Goal: Task Accomplishment & Management: Use online tool/utility

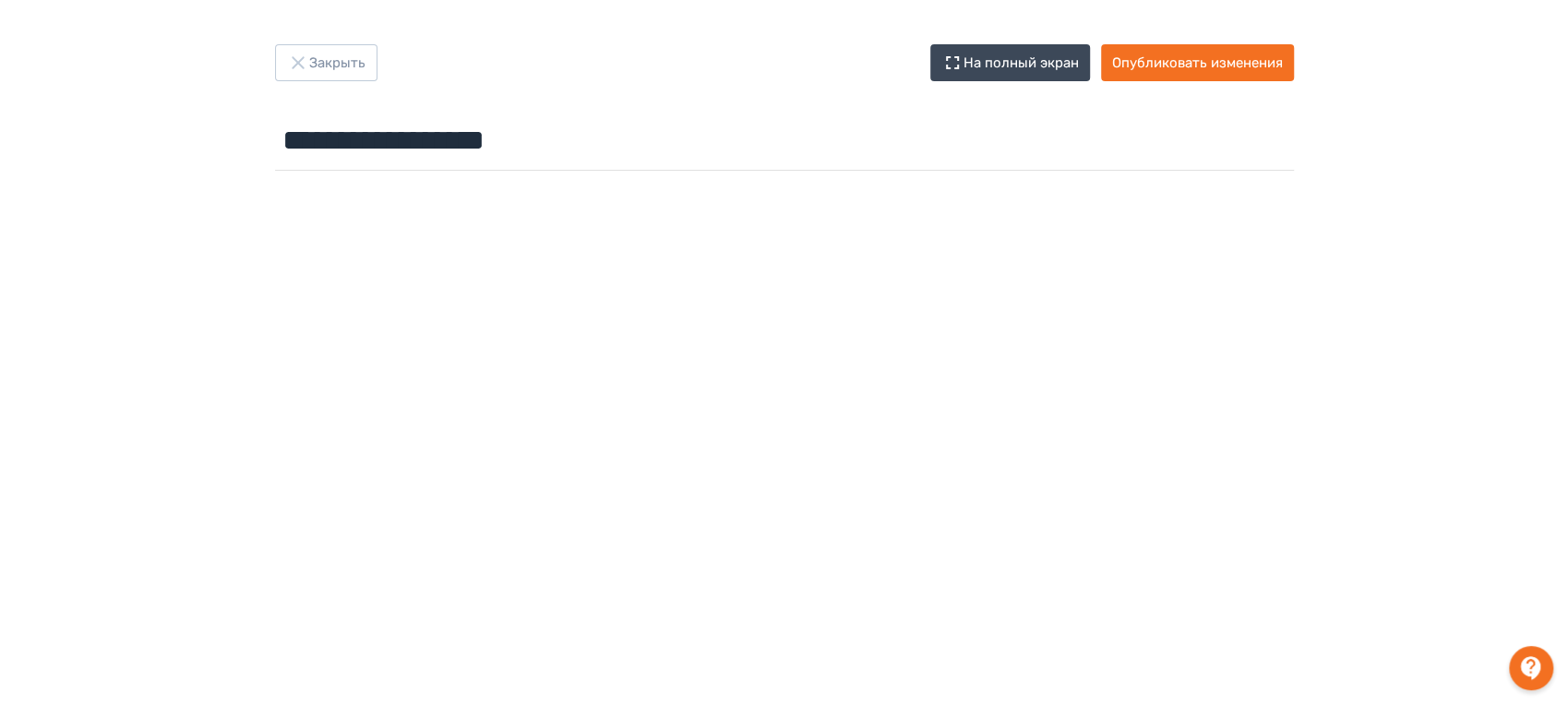
click at [962, 183] on div at bounding box center [784, 592] width 1568 height 830
click at [1189, 75] on button "Опубликовать изменения" at bounding box center [1197, 63] width 193 height 37
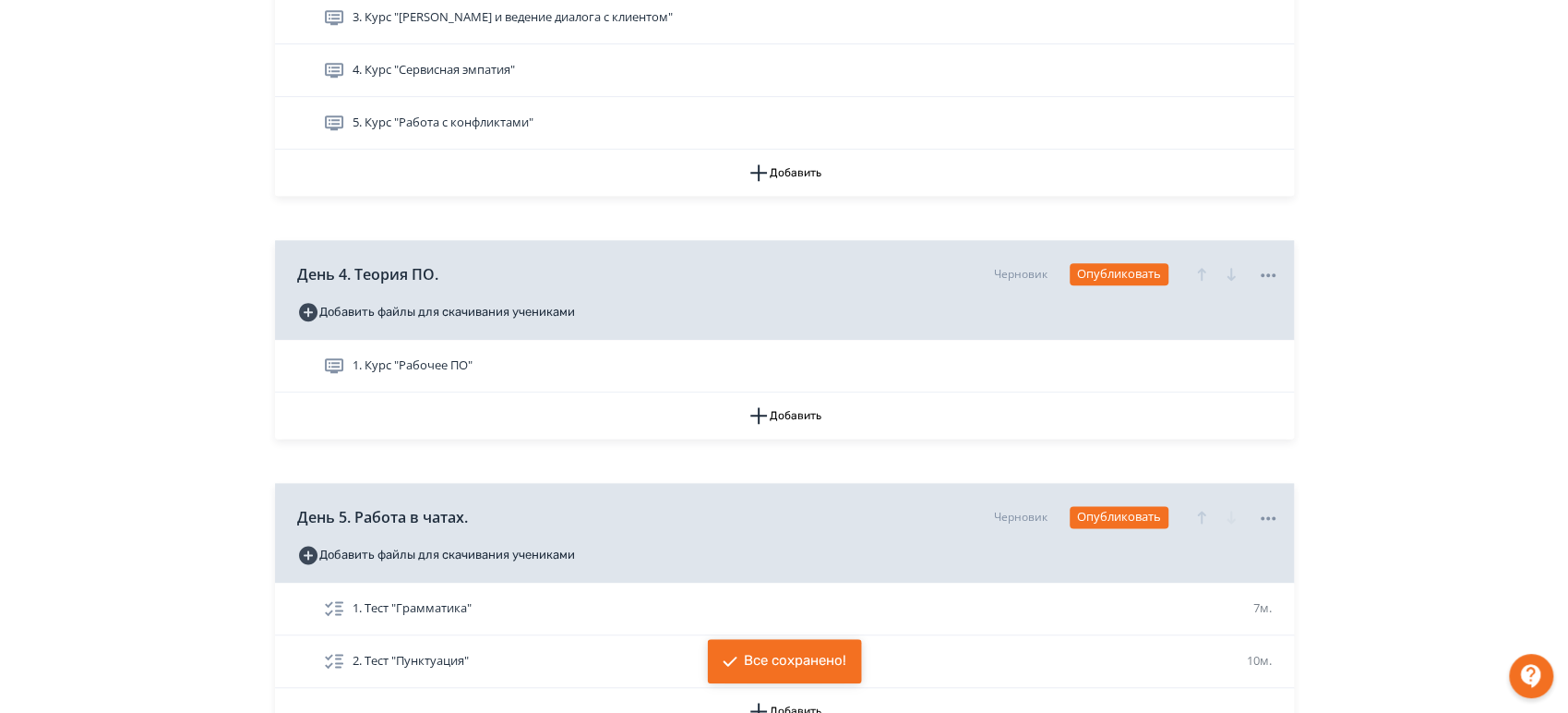
scroll to position [1435, 0]
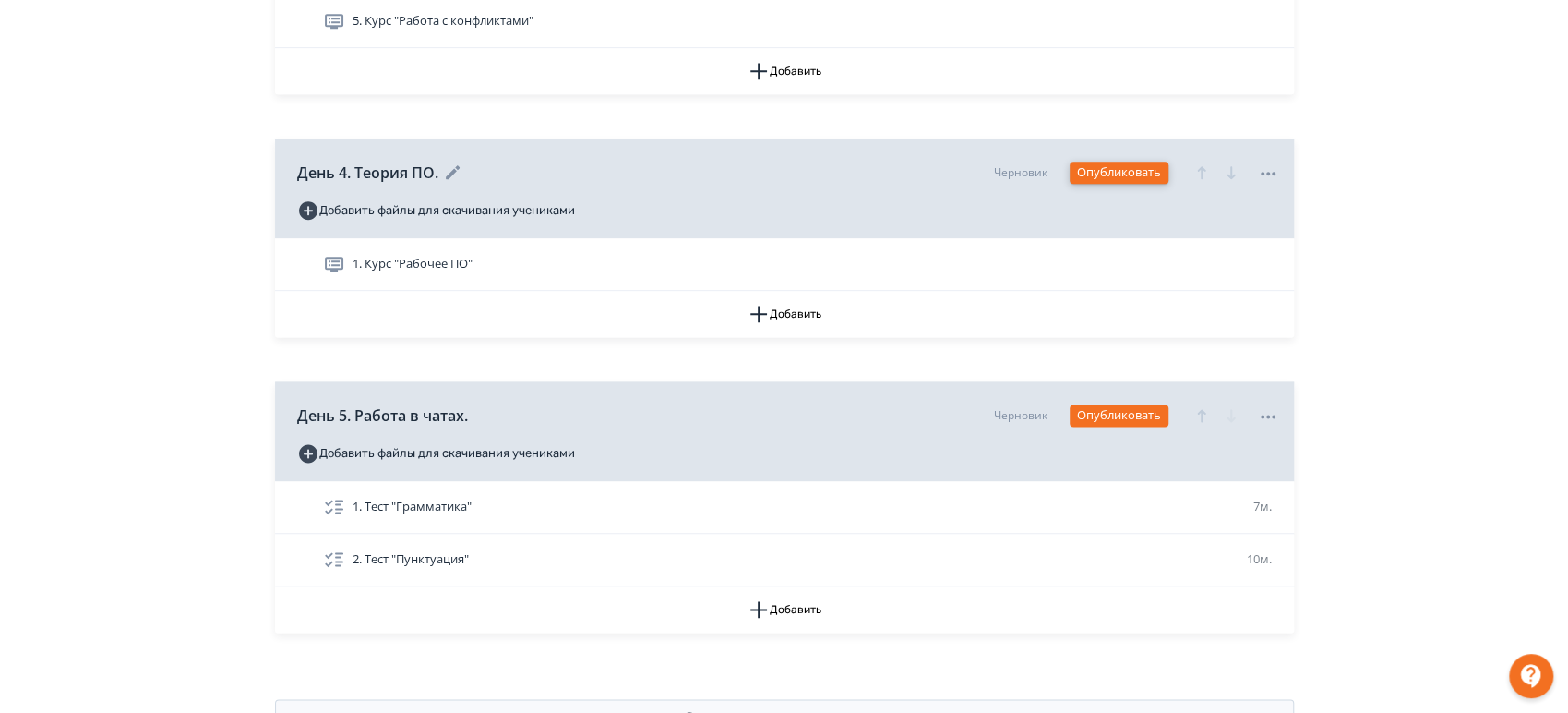
click at [1115, 170] on button "Опубликовать" at bounding box center [1118, 172] width 99 height 22
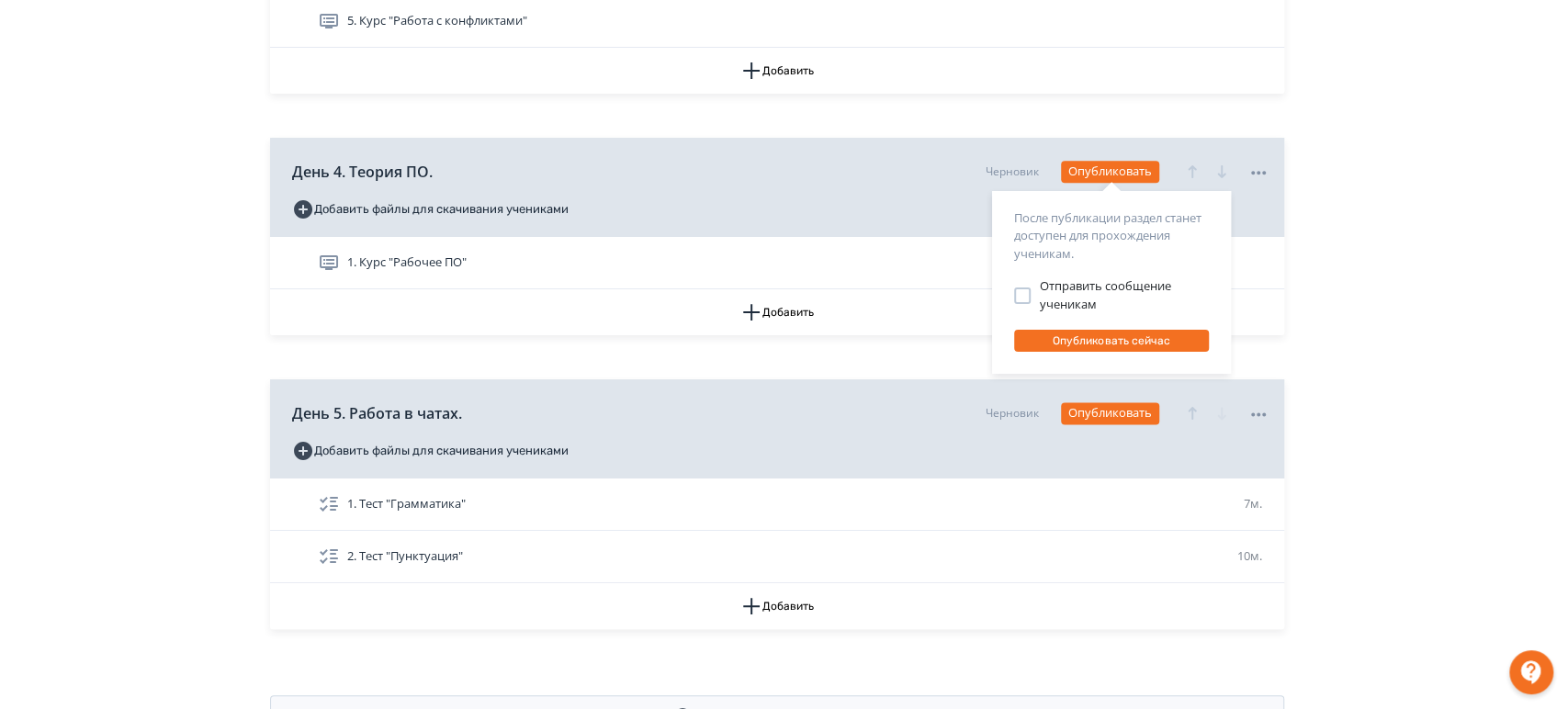
click at [1029, 287] on div at bounding box center [1023, 296] width 17 height 17
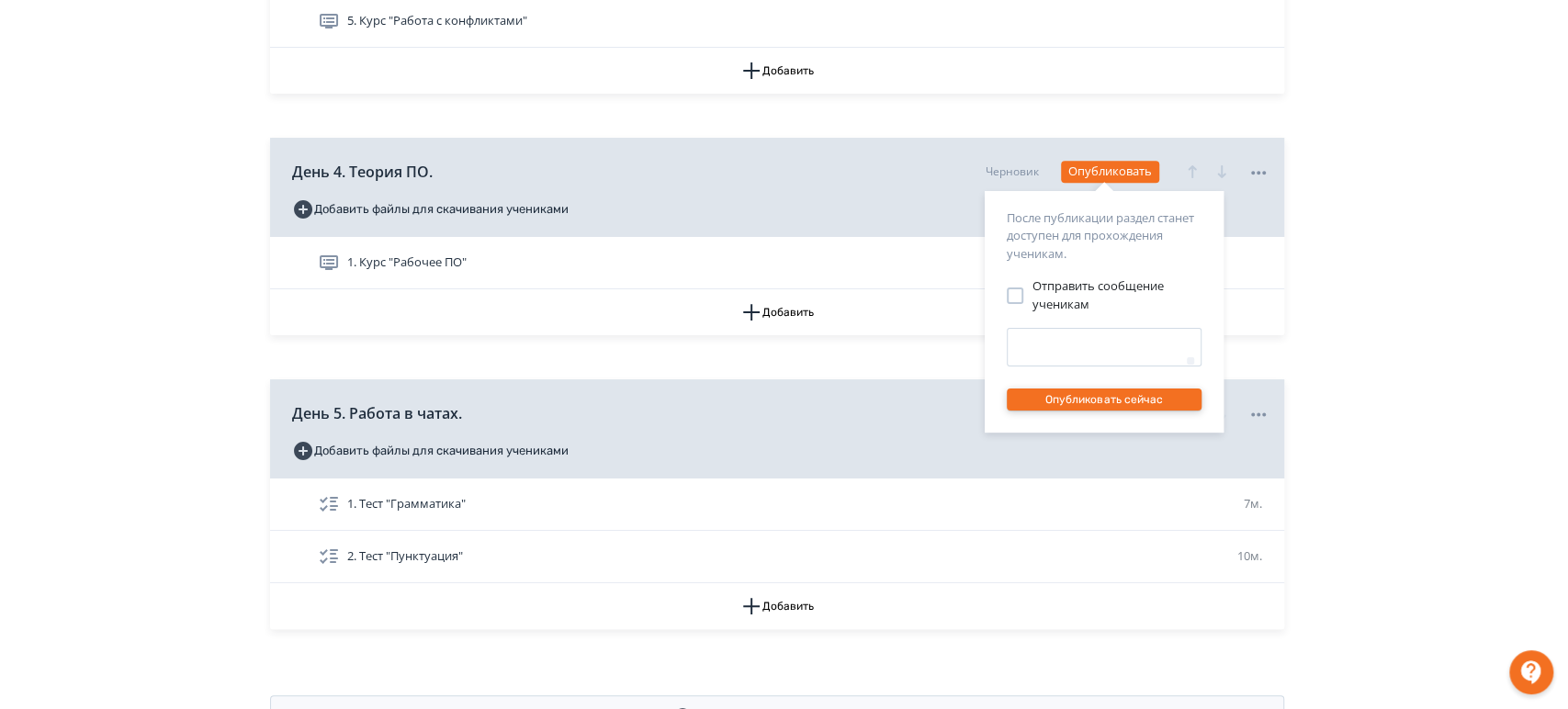
click at [1106, 390] on button "Опубликовать сейчас" at bounding box center [1104, 400] width 194 height 22
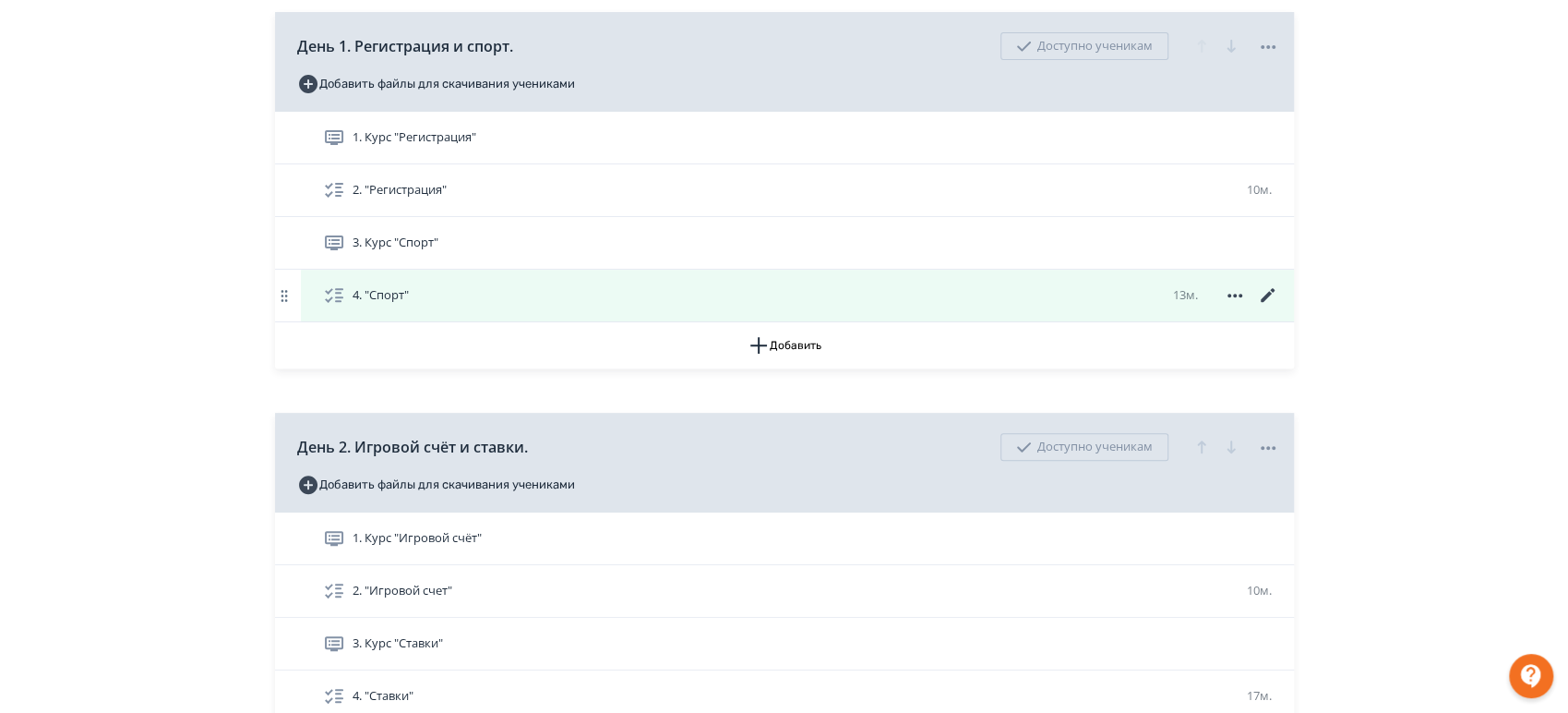
scroll to position [0, 0]
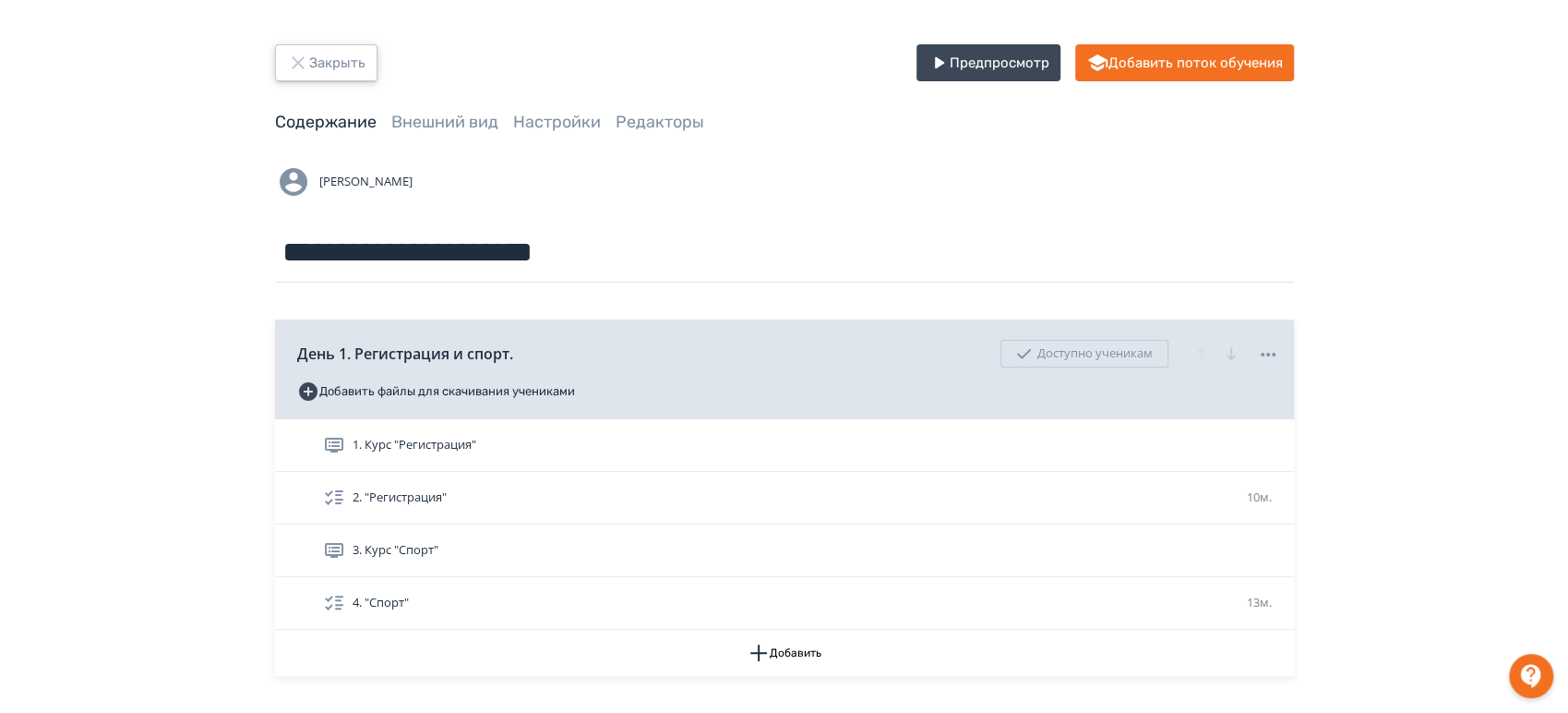
click at [306, 69] on icon "button" at bounding box center [298, 63] width 22 height 22
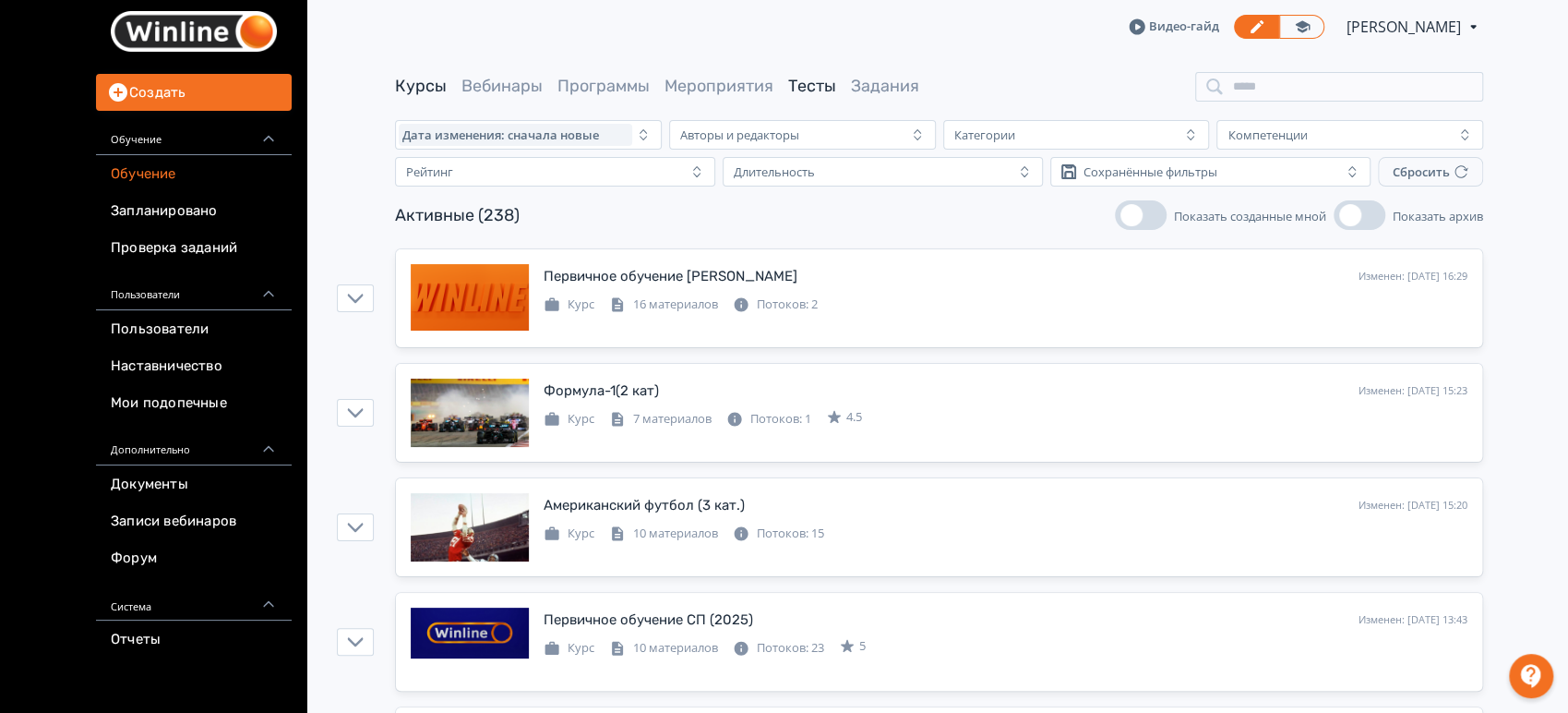
click at [807, 96] on link "Тесты" at bounding box center [812, 86] width 48 height 20
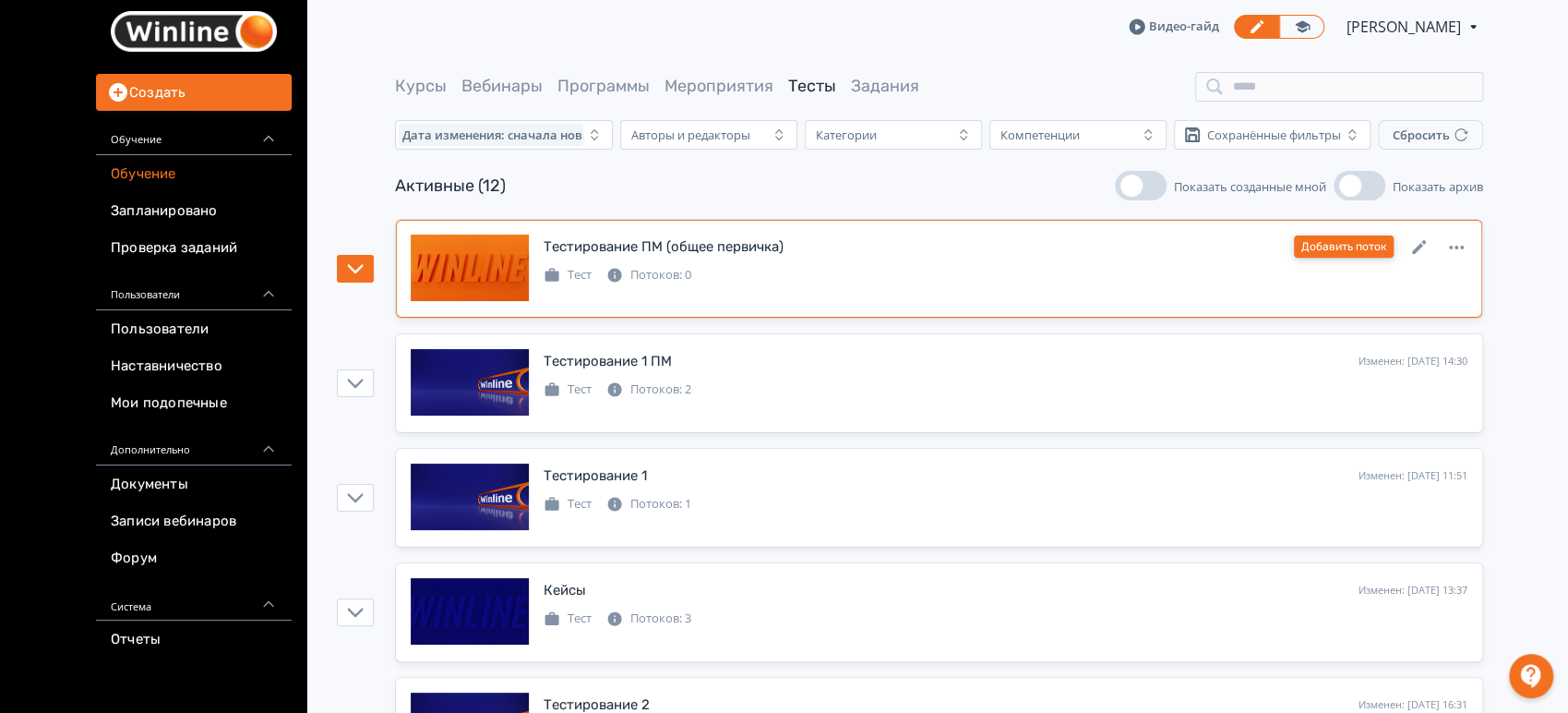
click at [1325, 243] on button "Добавить поток" at bounding box center [1344, 246] width 100 height 22
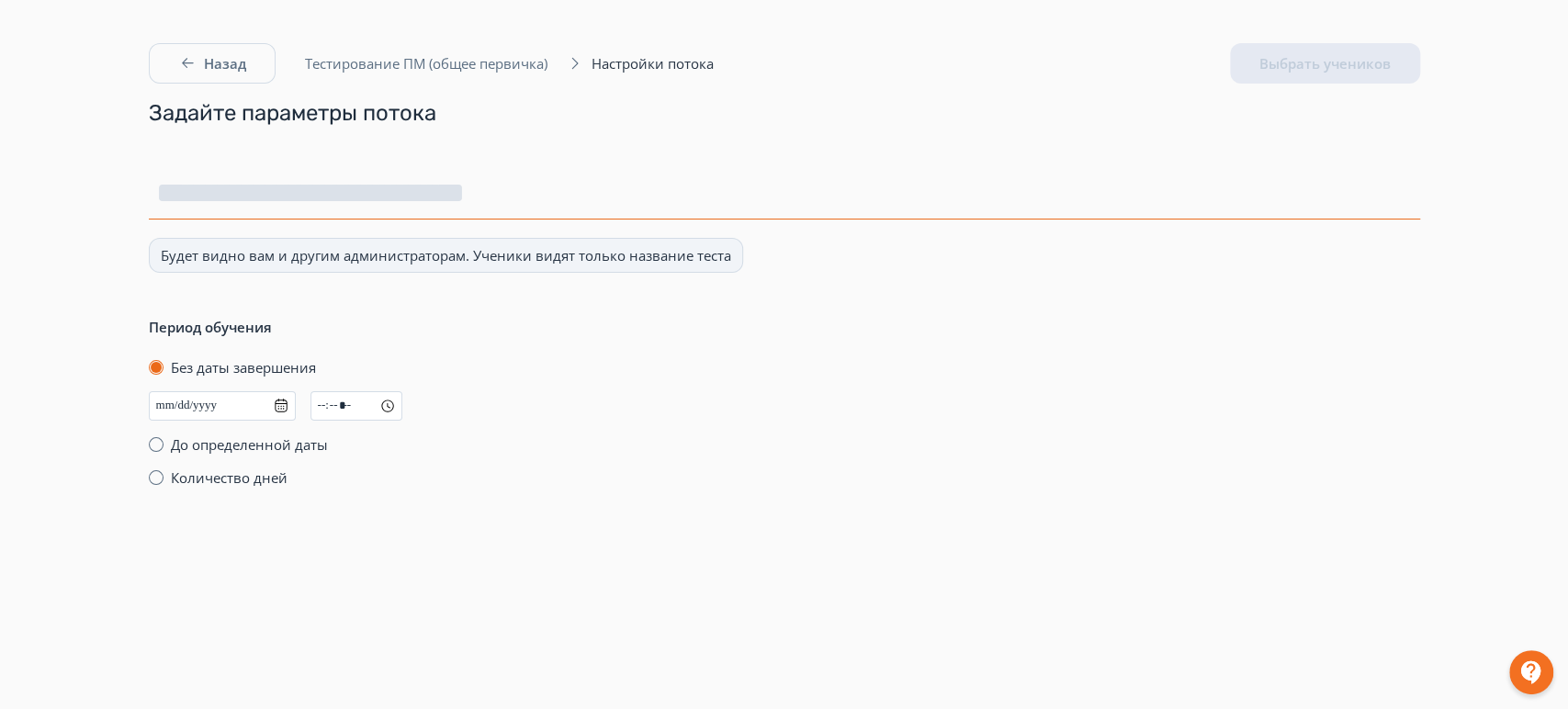
click at [359, 203] on input at bounding box center [784, 192] width 1271 height 52
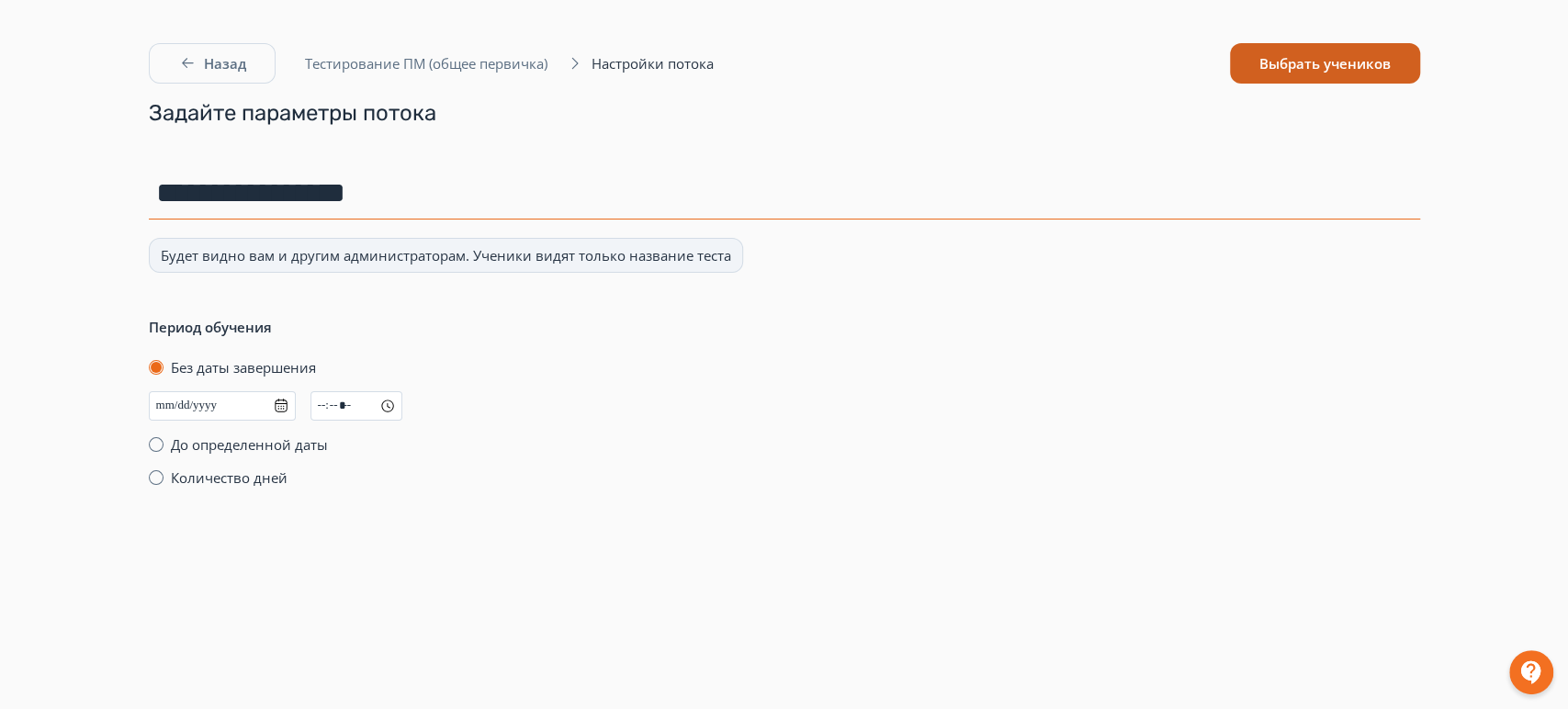
type input "**********"
click at [1307, 64] on button "Выбрать учеников" at bounding box center [1325, 64] width 190 height 41
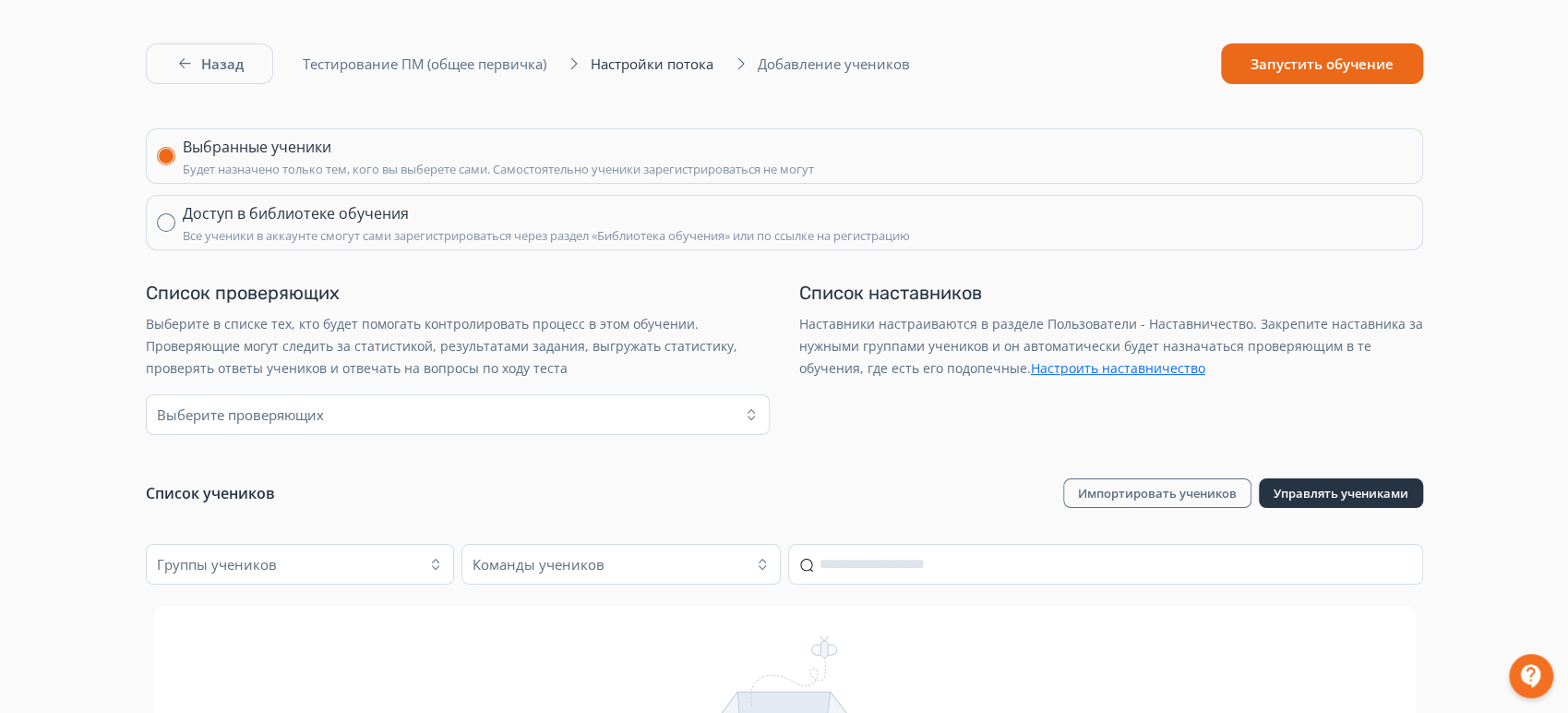
scroll to position [251, 0]
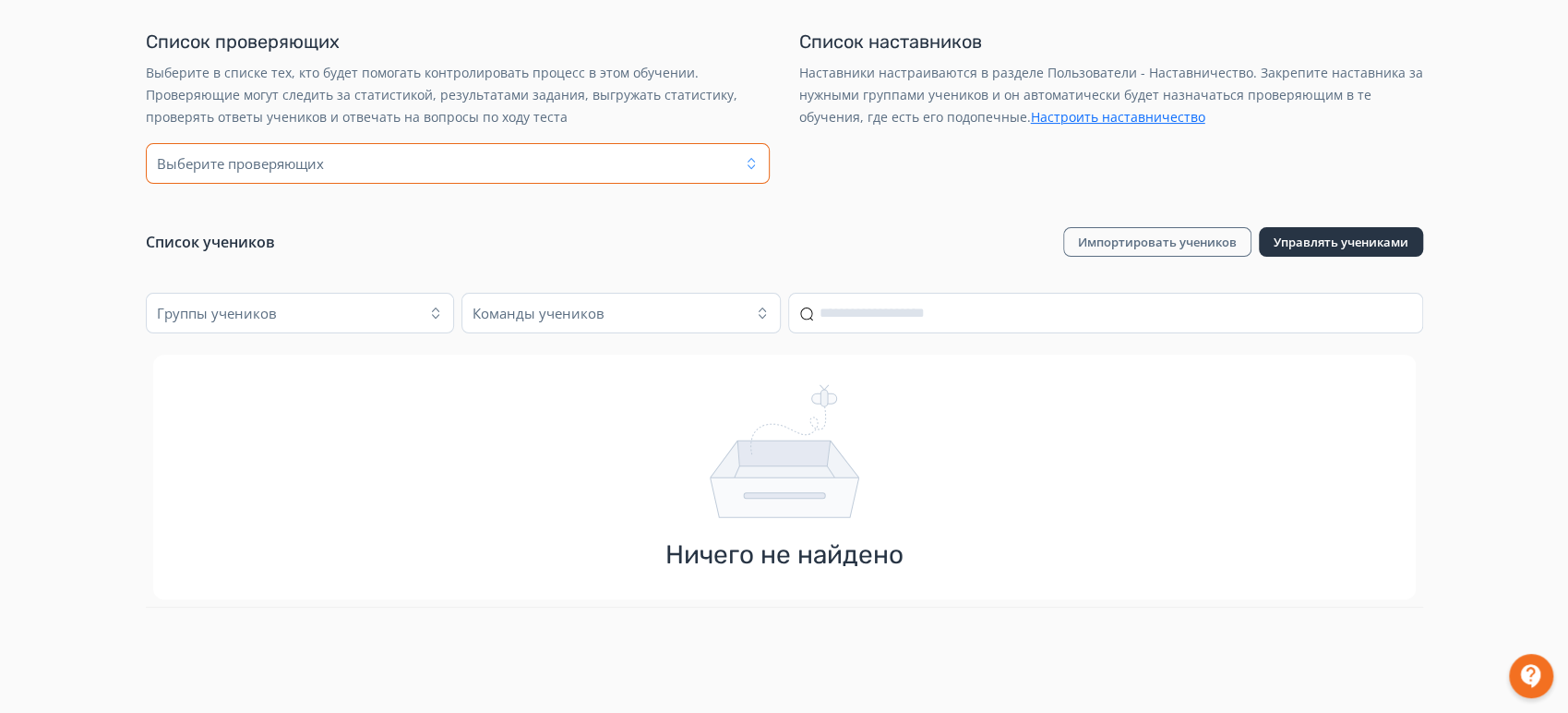
click at [594, 175] on div "Выберите проверяющих" at bounding box center [427, 163] width 552 height 30
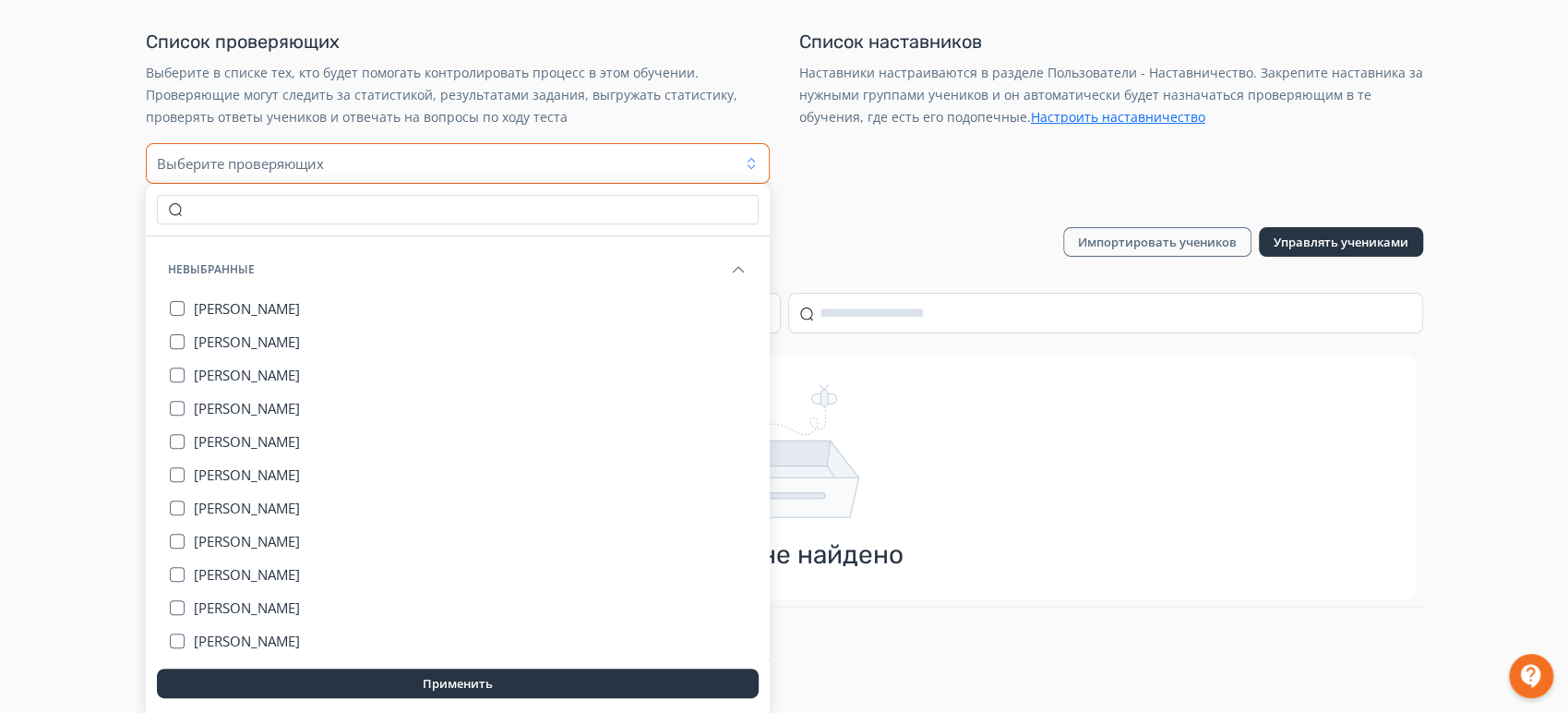
click at [517, 174] on div "Выберите проверяющих" at bounding box center [427, 163] width 552 height 30
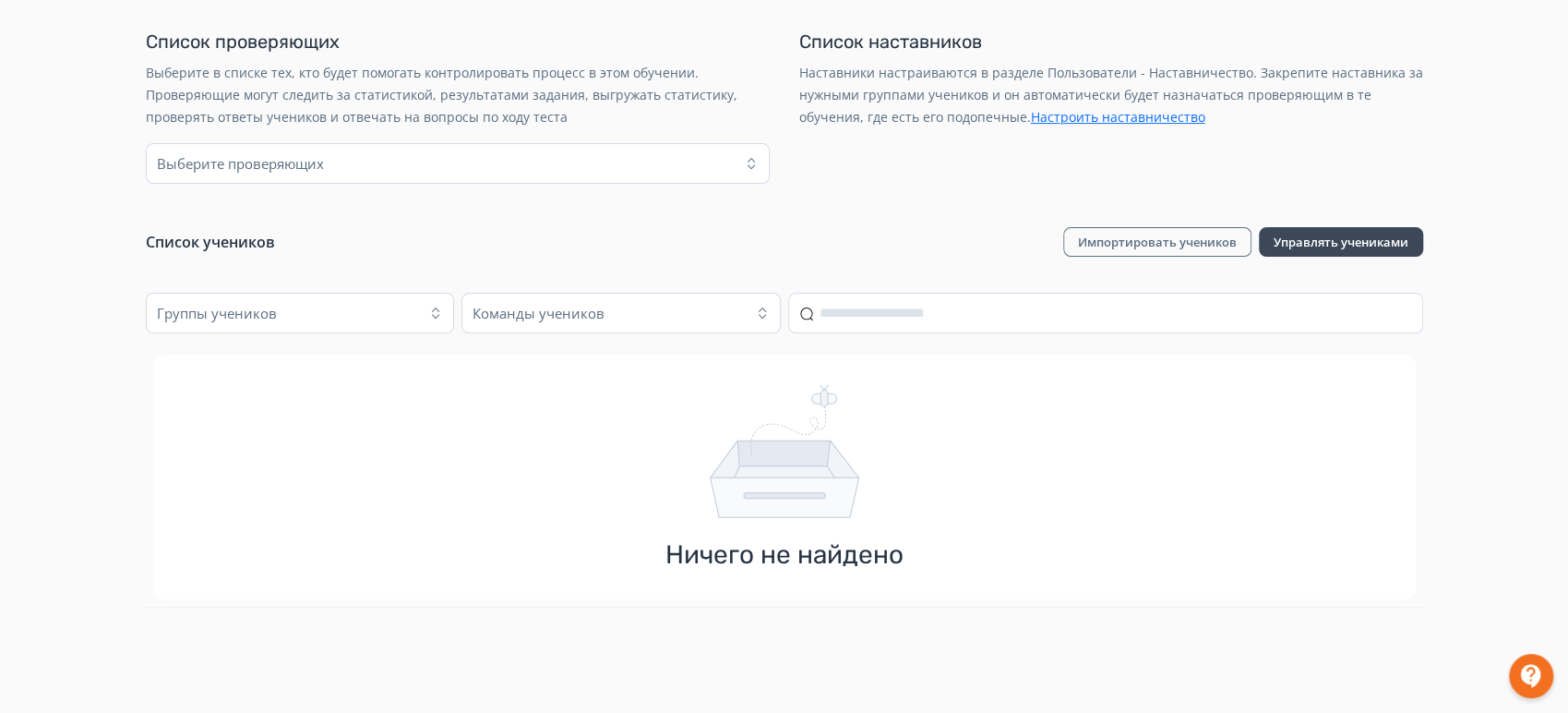
click at [1322, 244] on button "Управлять учениками" at bounding box center [1340, 242] width 164 height 30
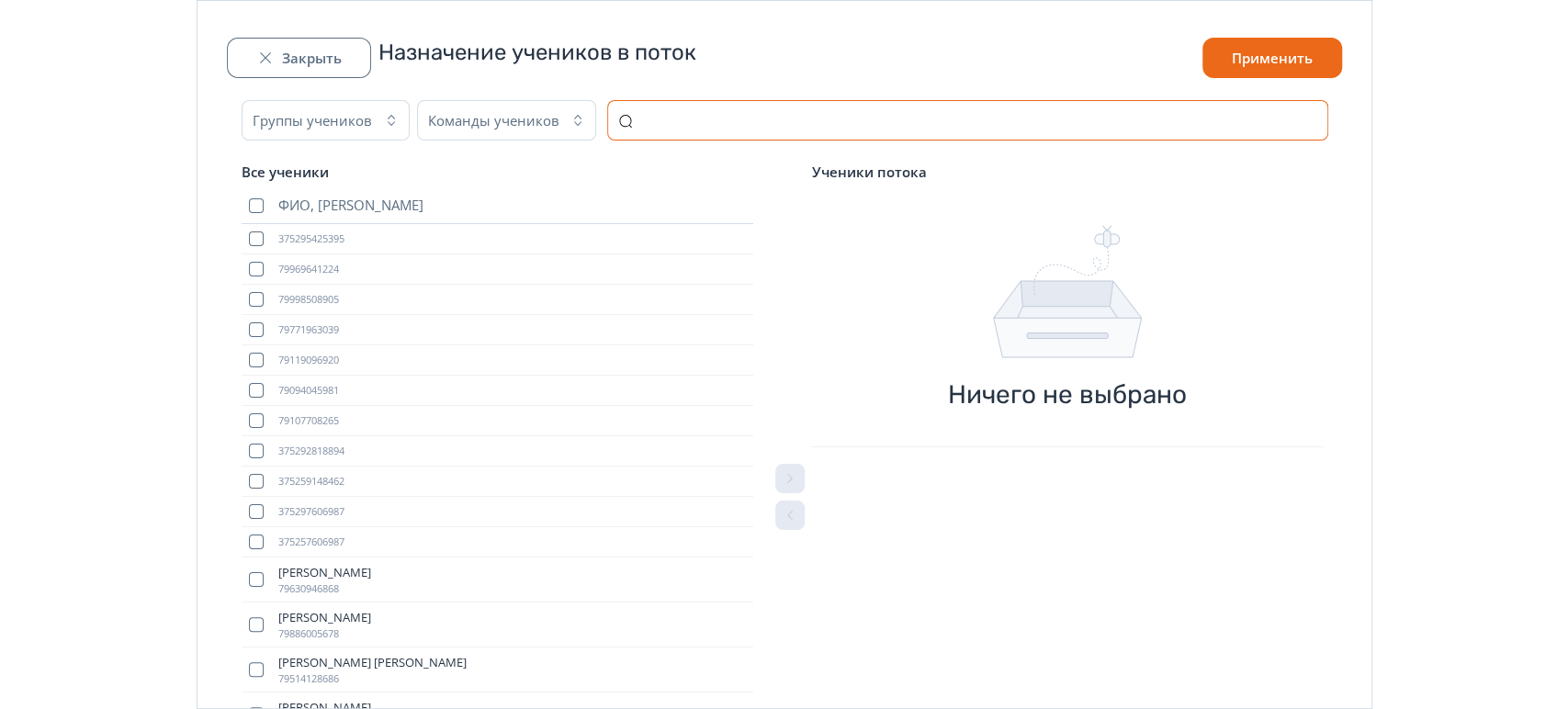
click at [779, 132] on input "text" at bounding box center [967, 121] width 721 height 41
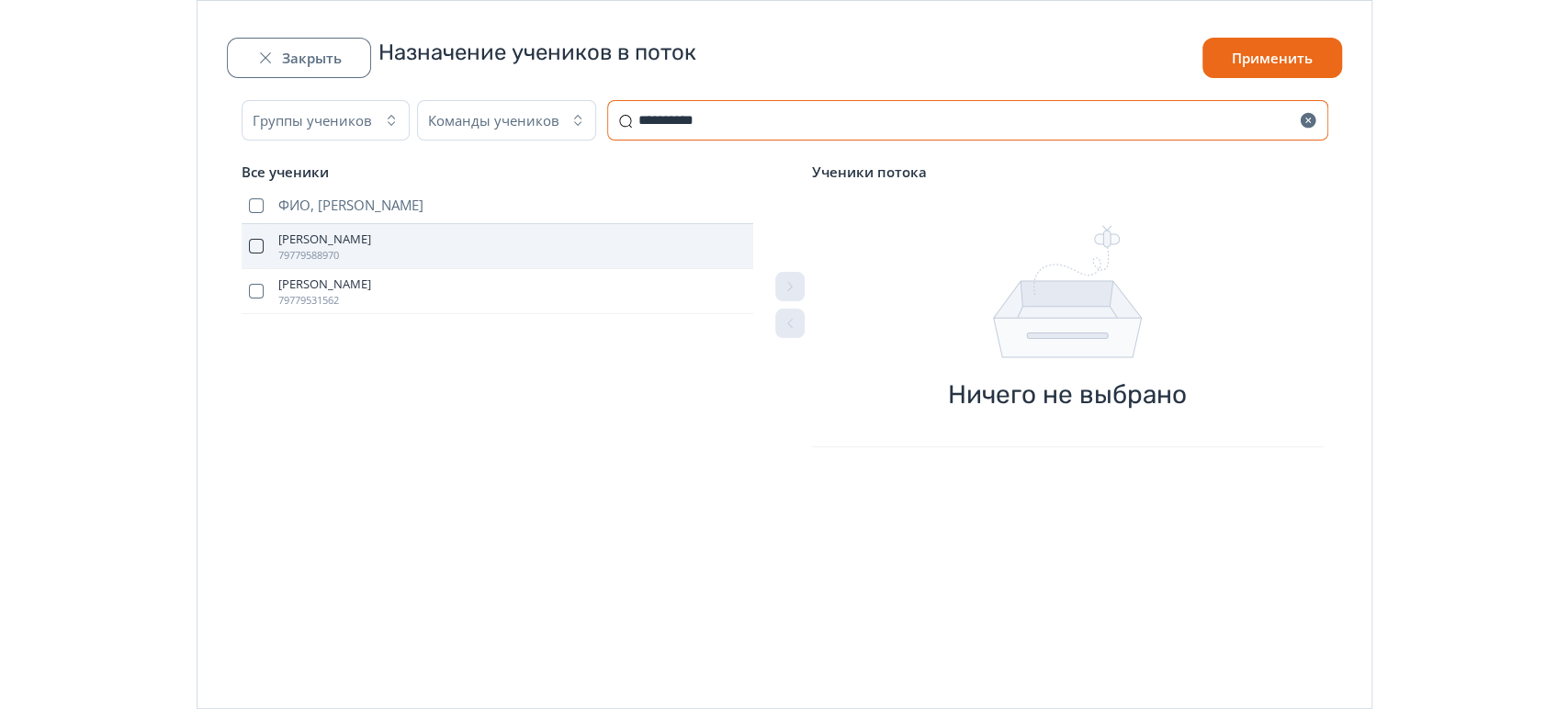
type input "**********"
click at [260, 247] on button "button" at bounding box center [256, 246] width 15 height 15
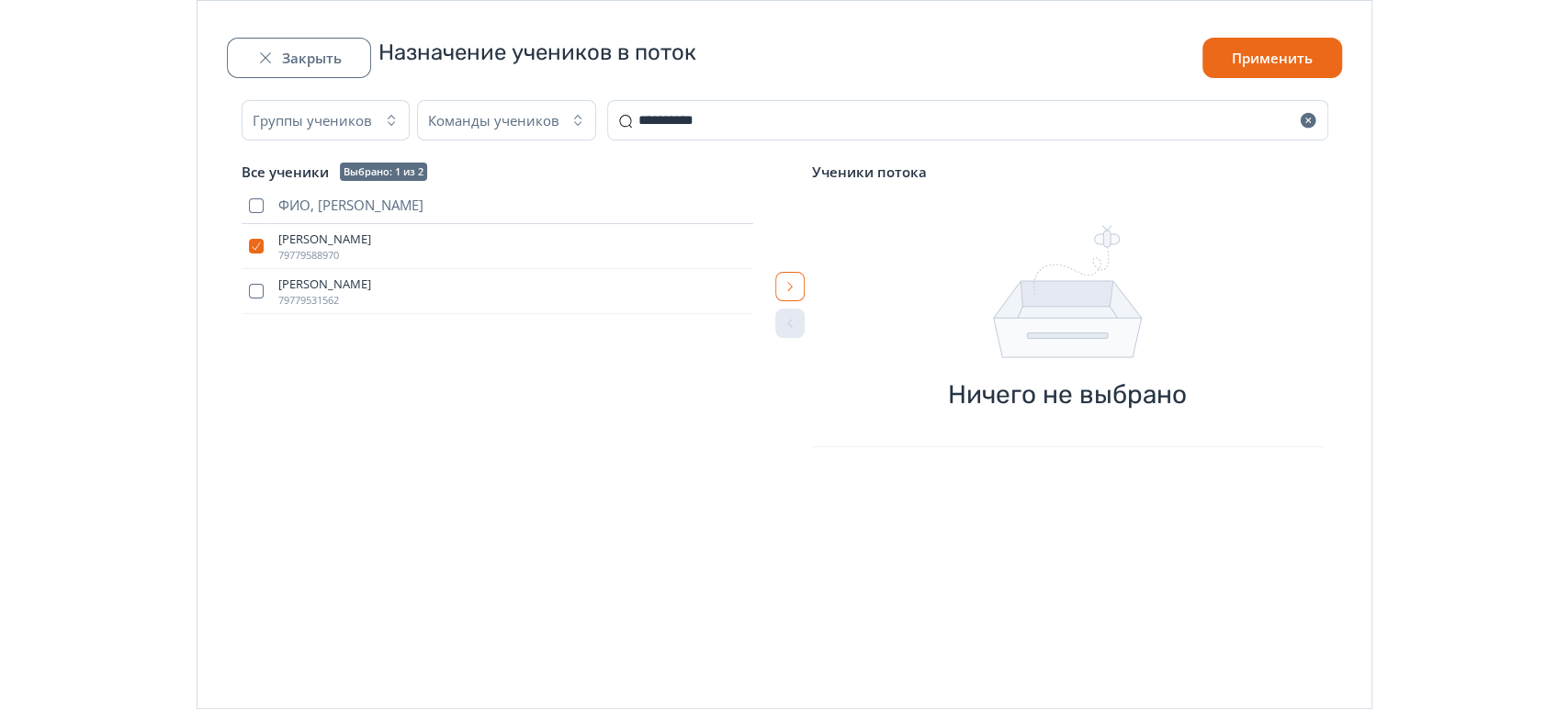
click at [794, 292] on icon "button" at bounding box center [790, 286] width 15 height 15
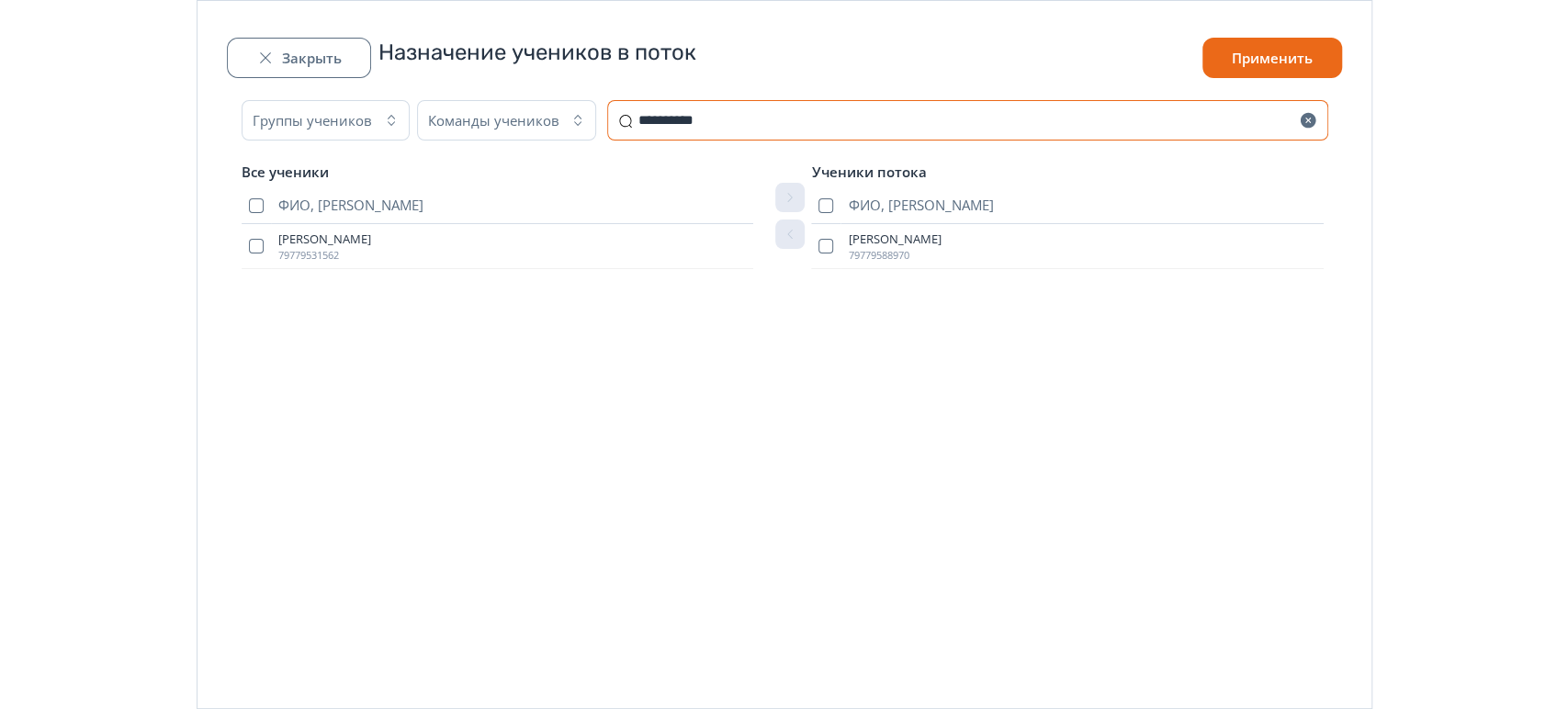
click at [776, 130] on input "**********" at bounding box center [967, 121] width 721 height 41
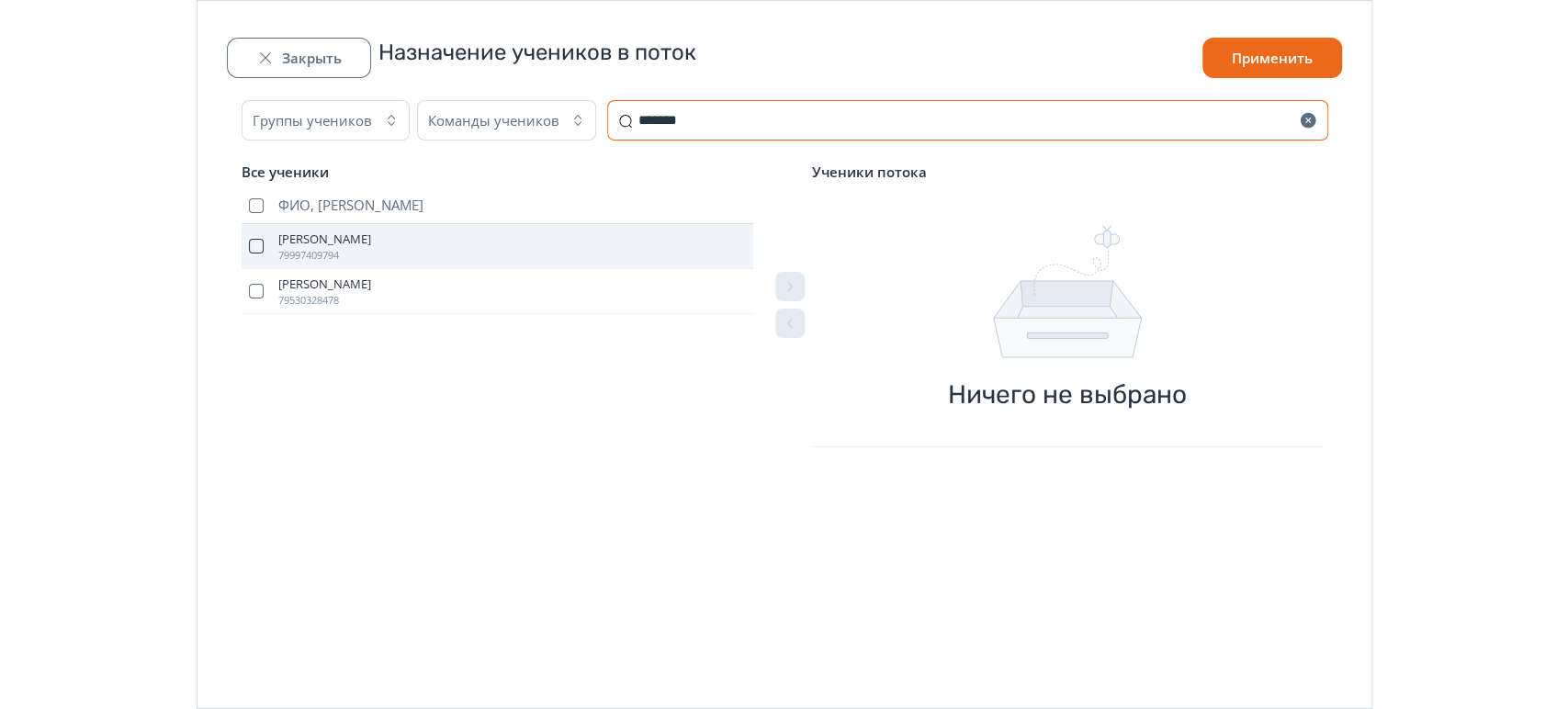
type input "*******"
click at [256, 252] on button "button" at bounding box center [256, 246] width 15 height 15
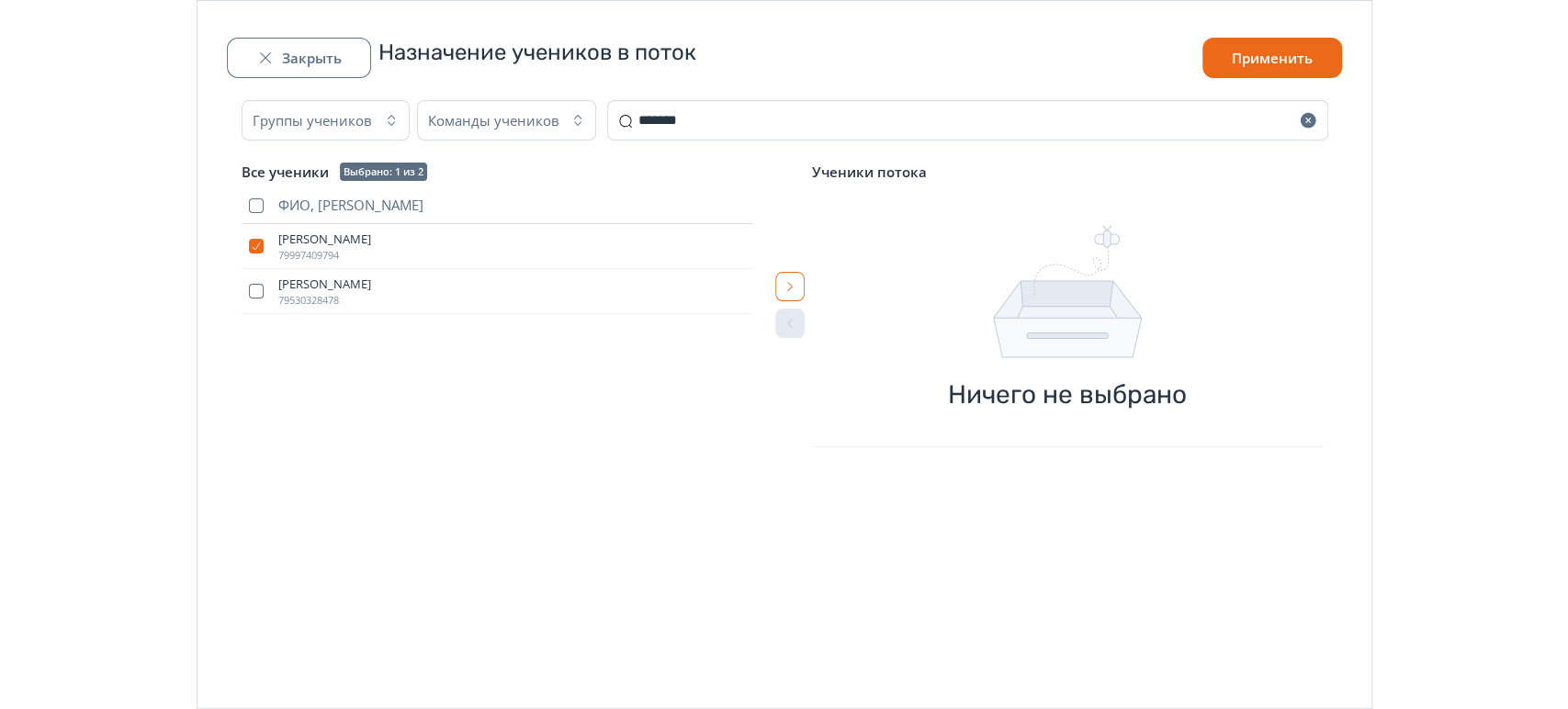
click at [790, 283] on icon "button" at bounding box center [790, 286] width 15 height 15
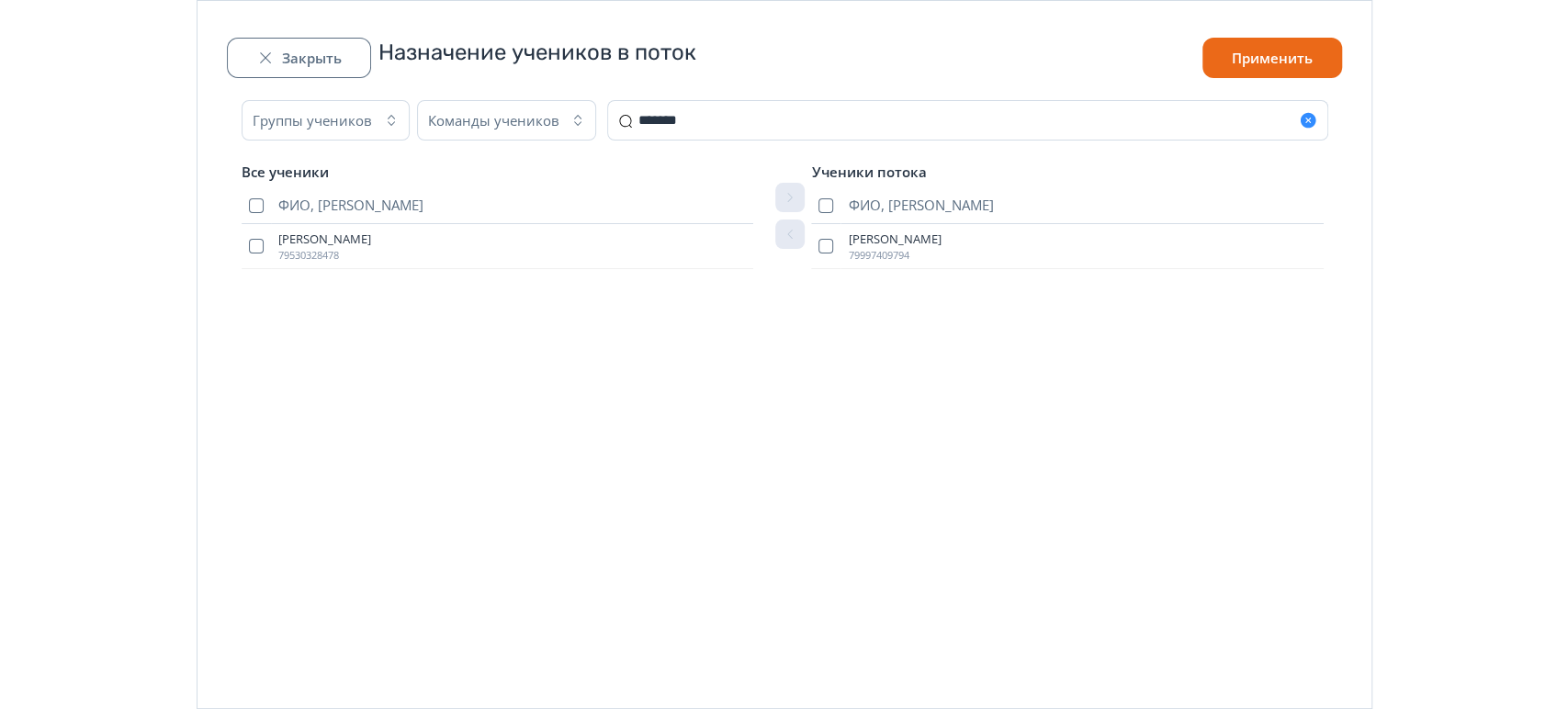
click at [1305, 120] on icon "button" at bounding box center [1307, 121] width 16 height 16
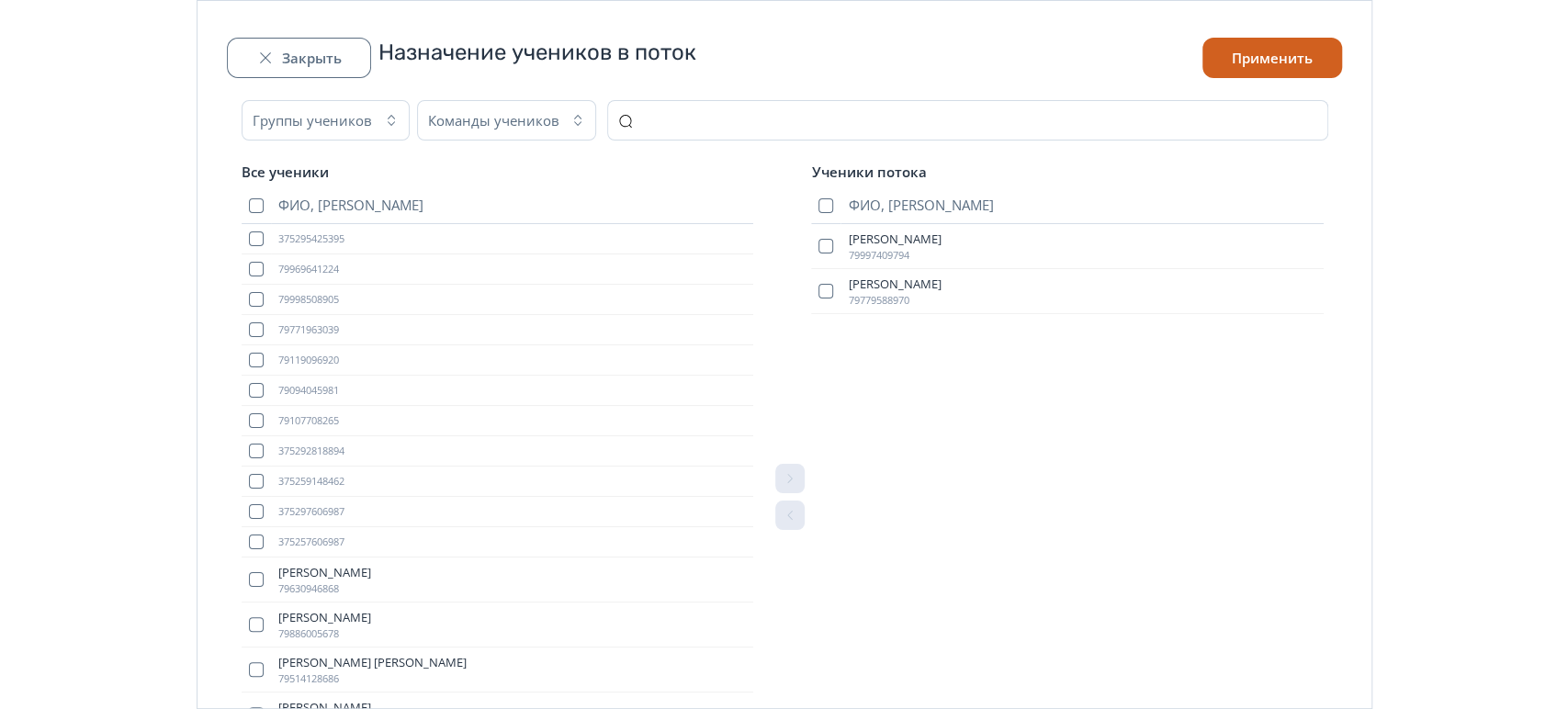
click at [1285, 65] on button "Применить" at bounding box center [1272, 58] width 140 height 41
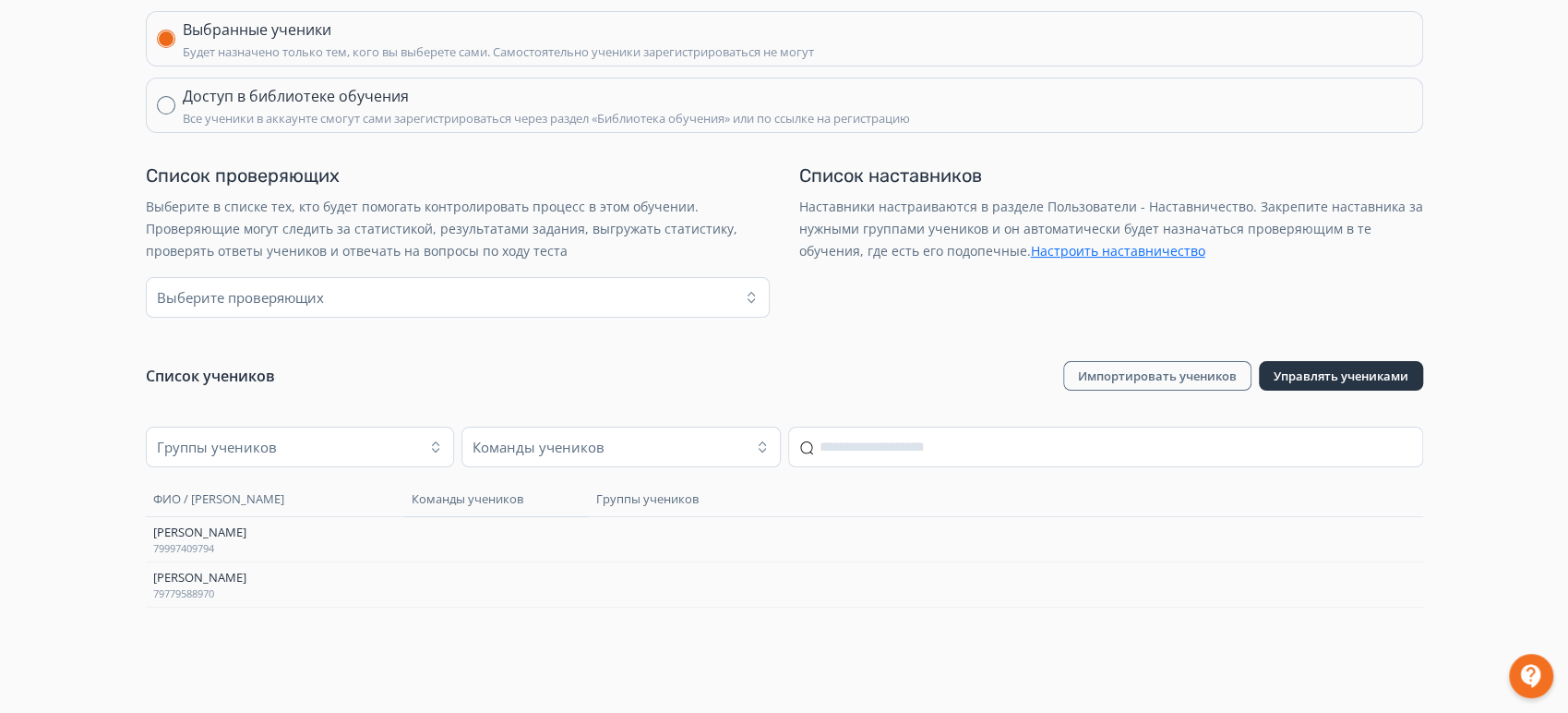
scroll to position [0, 0]
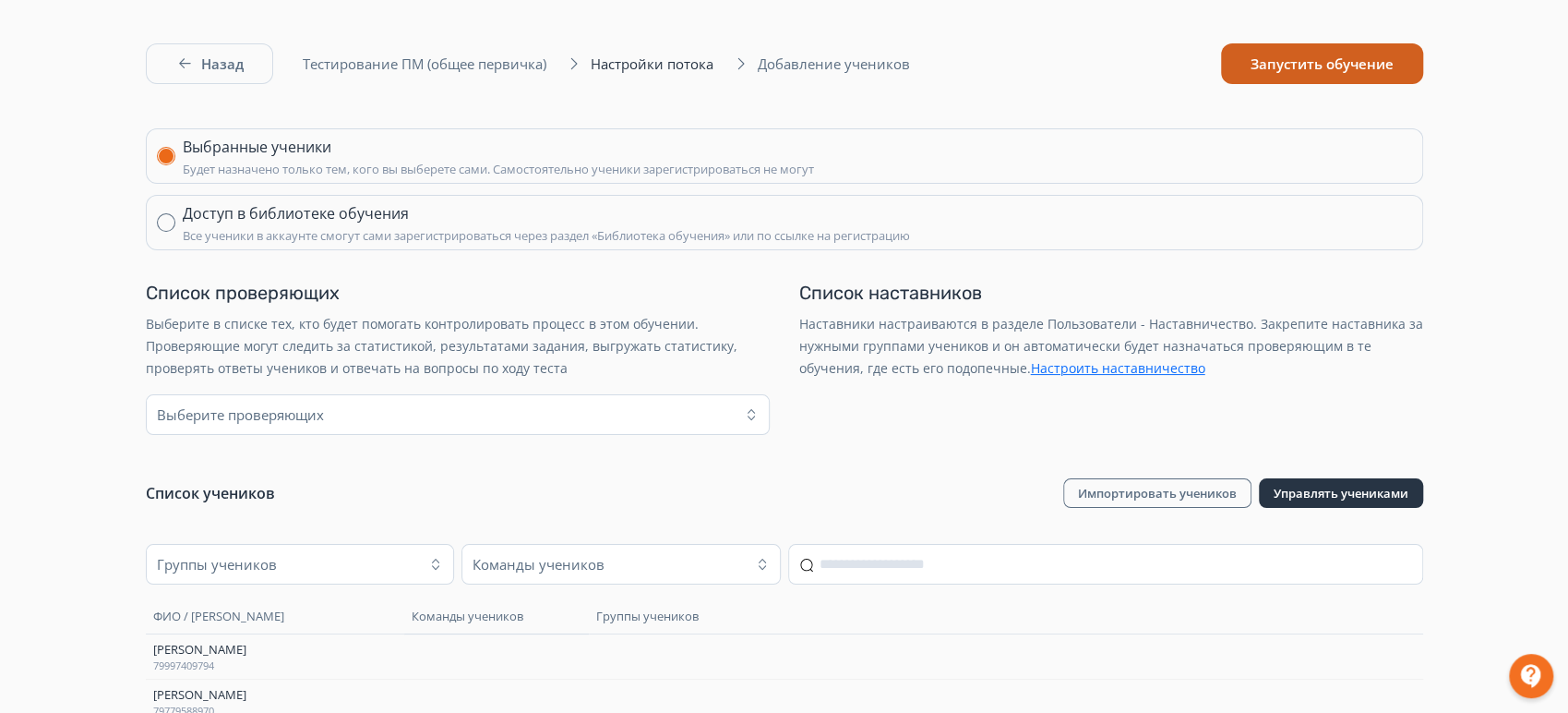
click at [1307, 74] on button "Запустить обучение" at bounding box center [1322, 64] width 202 height 41
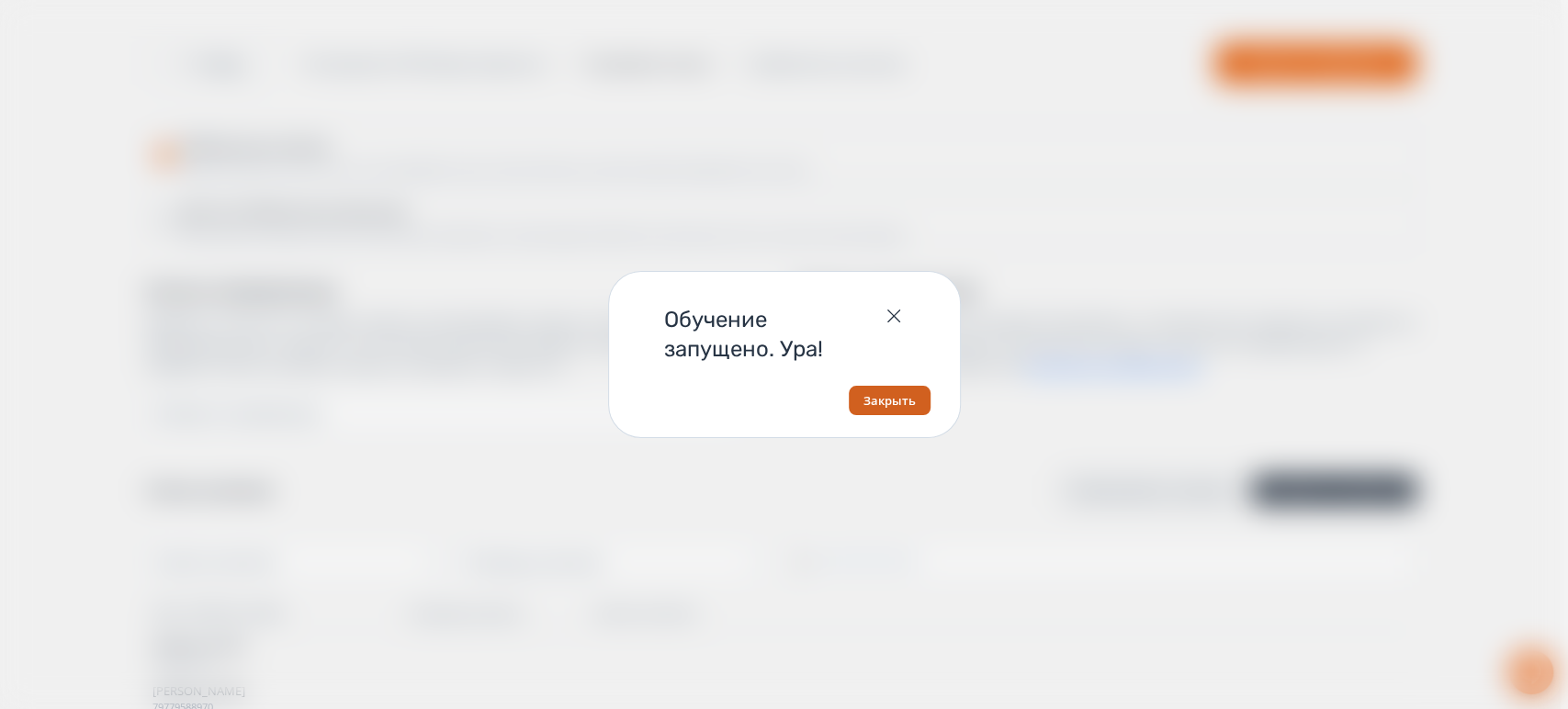
click at [859, 399] on button "Закрыть" at bounding box center [889, 401] width 82 height 29
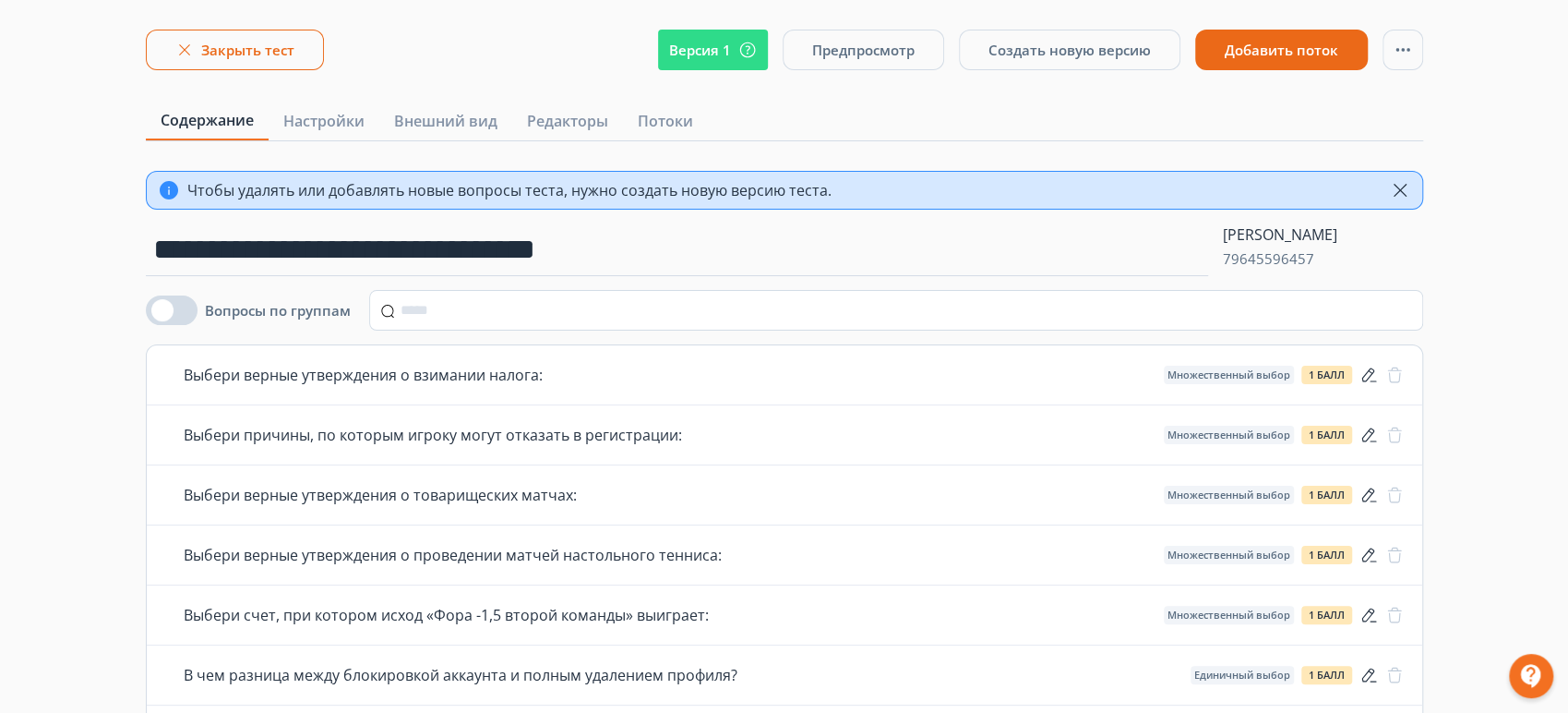
click at [188, 47] on icon "button" at bounding box center [184, 50] width 19 height 19
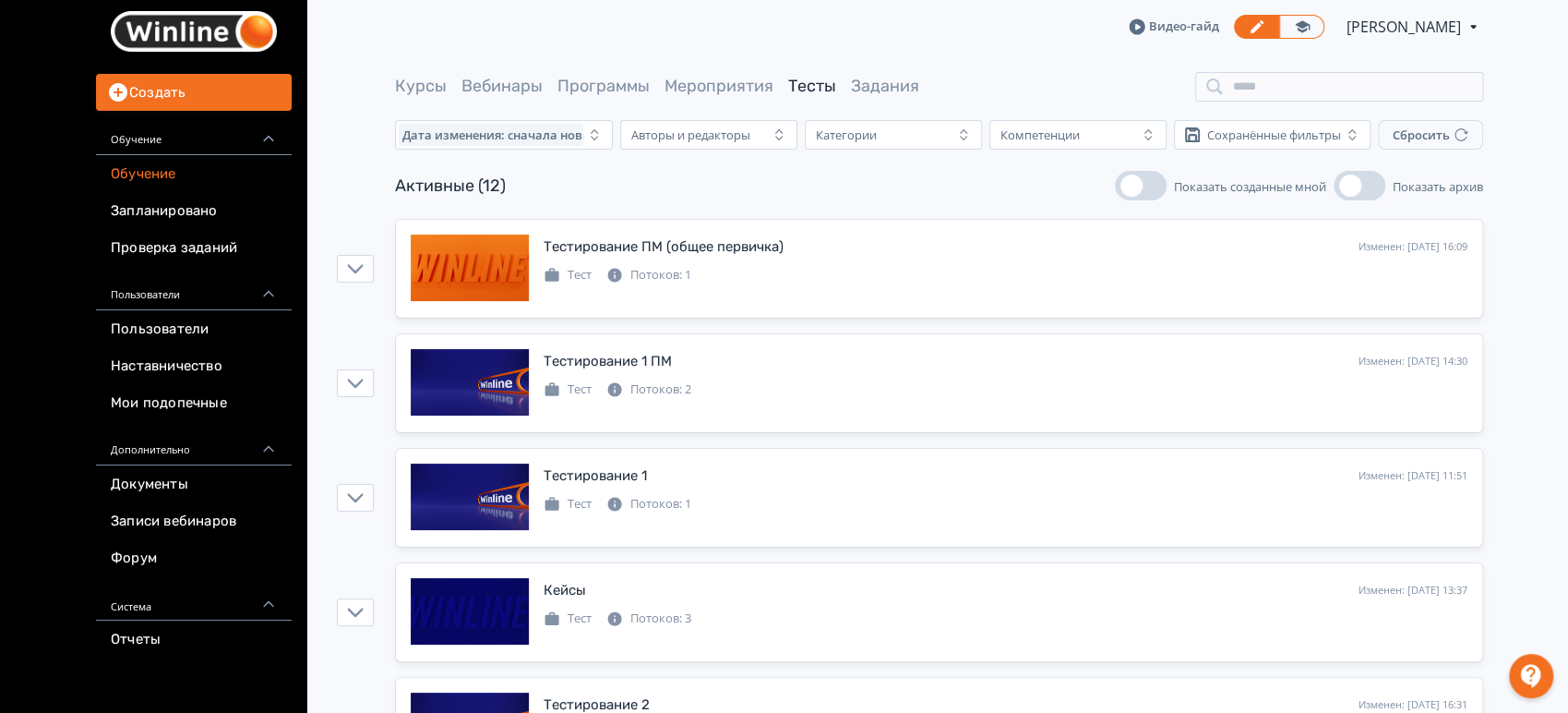
click at [130, 171] on link "Обучение" at bounding box center [193, 173] width 195 height 37
